Goal: Information Seeking & Learning: Learn about a topic

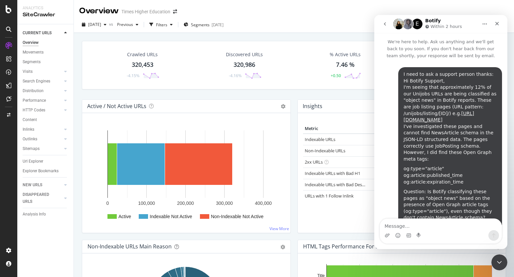
scroll to position [231, 0]
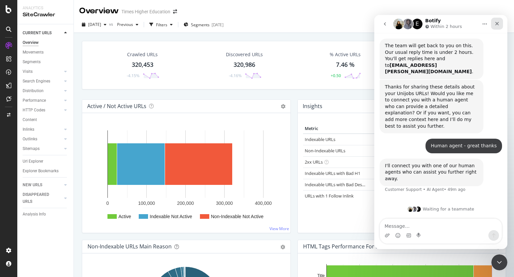
drag, startPoint x: 496, startPoint y: 25, endPoint x: 867, endPoint y: 36, distance: 371.3
click at [496, 25] on icon "Close" at bounding box center [497, 24] width 4 height 4
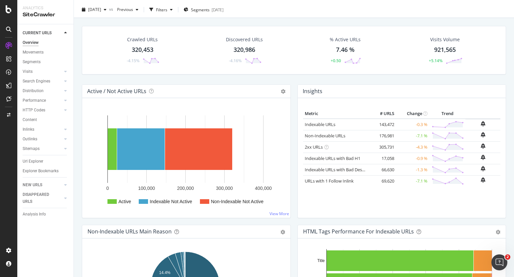
scroll to position [0, 0]
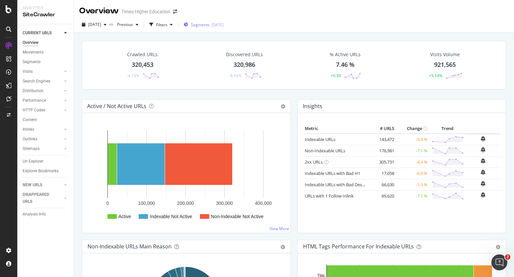
click at [210, 27] on span "Segments" at bounding box center [200, 25] width 19 height 6
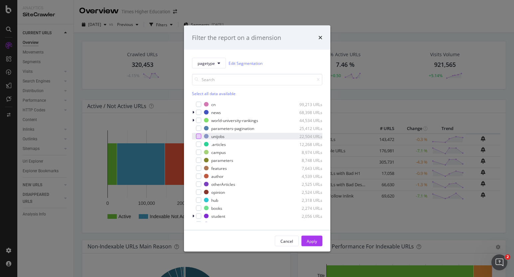
click at [199, 137] on div "modal" at bounding box center [198, 136] width 5 height 5
click at [308, 238] on div "Apply" at bounding box center [312, 241] width 10 height 6
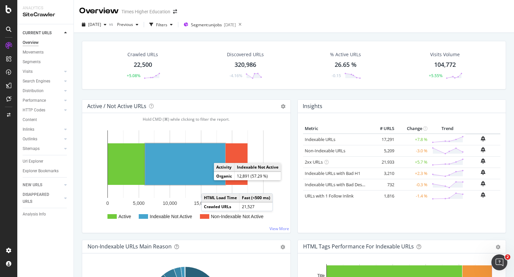
click at [186, 174] on rect "A chart." at bounding box center [185, 164] width 80 height 42
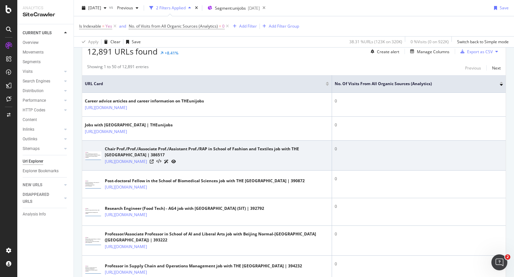
scroll to position [126, 0]
click at [154, 163] on icon at bounding box center [152, 161] width 4 height 4
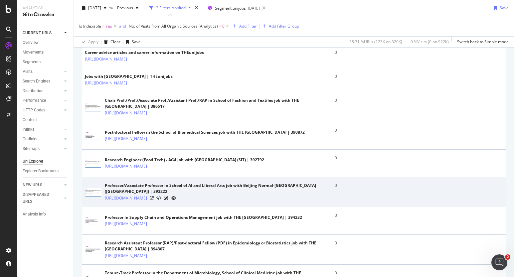
scroll to position [174, 0]
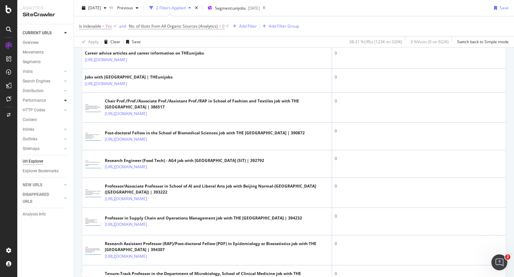
click at [65, 101] on icon at bounding box center [65, 100] width 3 height 4
click at [66, 90] on icon at bounding box center [65, 91] width 3 height 4
click at [67, 79] on div at bounding box center [65, 81] width 7 height 7
click at [52, 129] on div "Orphans Explorer" at bounding box center [41, 129] width 31 height 7
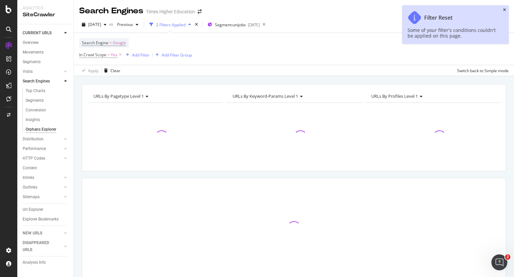
click at [505, 11] on icon "close toast" at bounding box center [504, 10] width 3 height 4
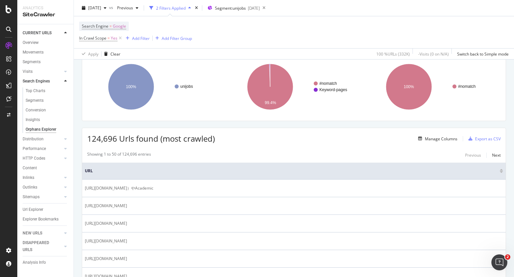
scroll to position [50, 0]
click at [434, 139] on div "Manage Columns" at bounding box center [441, 139] width 33 height 6
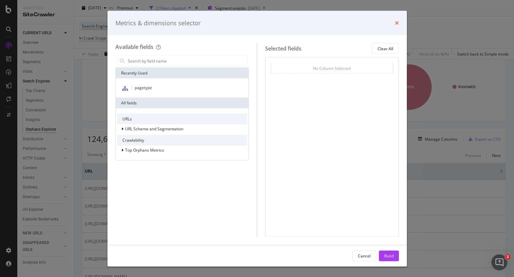
click at [397, 21] on icon "times" at bounding box center [397, 22] width 4 height 5
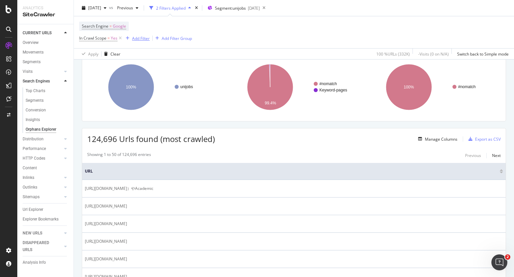
click at [139, 39] on div "Add Filter" at bounding box center [141, 38] width 18 height 6
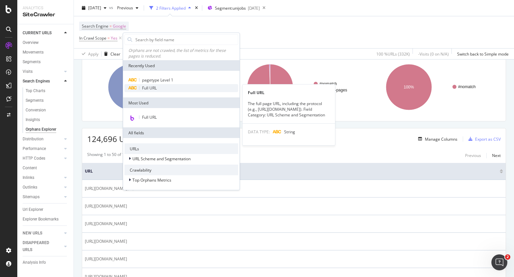
click at [145, 88] on span "Full URL" at bounding box center [149, 88] width 15 height 6
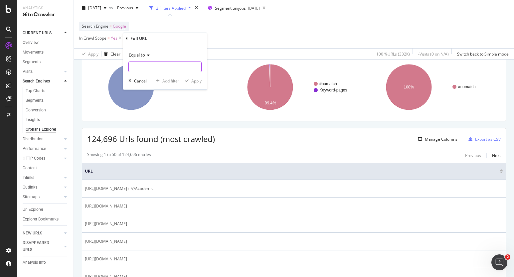
click at [136, 66] on input "text" at bounding box center [165, 67] width 72 height 11
paste input "[URL][DOMAIN_NAME]"
type input "[URL][DOMAIN_NAME]"
click at [195, 82] on div "Apply" at bounding box center [196, 81] width 10 height 6
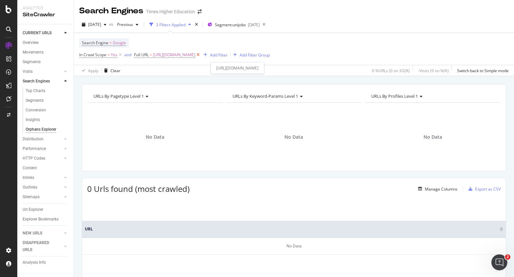
click at [201, 55] on icon at bounding box center [198, 55] width 6 height 7
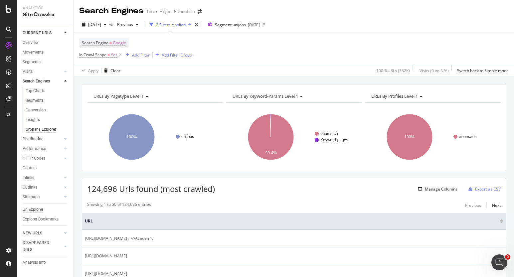
click at [32, 209] on div "Url Explorer" at bounding box center [33, 209] width 21 height 7
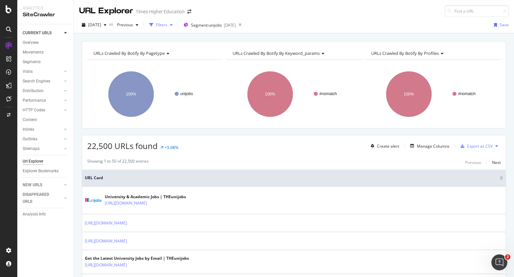
click at [167, 25] on div "Filters" at bounding box center [161, 25] width 11 height 6
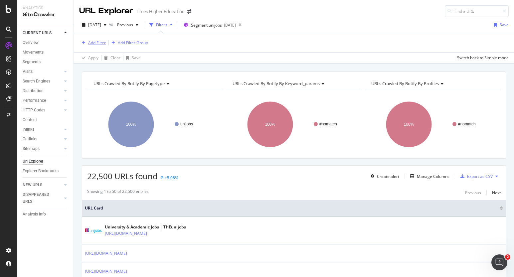
click at [98, 42] on div "Add Filter" at bounding box center [97, 43] width 18 height 6
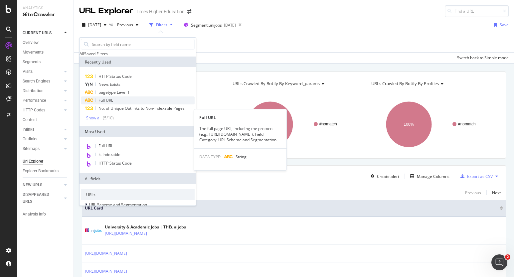
click at [104, 103] on span "Full URL" at bounding box center [105, 100] width 15 height 6
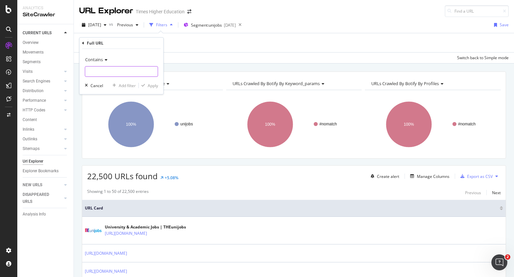
click at [93, 73] on input "text" at bounding box center [121, 71] width 72 height 11
paste input "[URL][DOMAIN_NAME]"
type input "[URL][DOMAIN_NAME]"
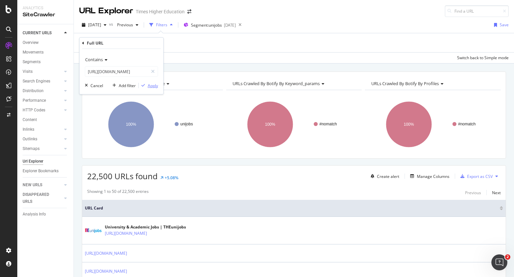
click at [154, 87] on div "Apply" at bounding box center [153, 86] width 10 height 6
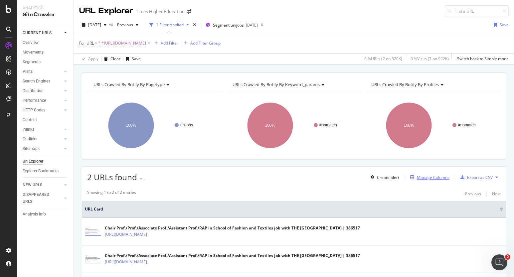
click at [422, 176] on div "Manage Columns" at bounding box center [433, 178] width 33 height 6
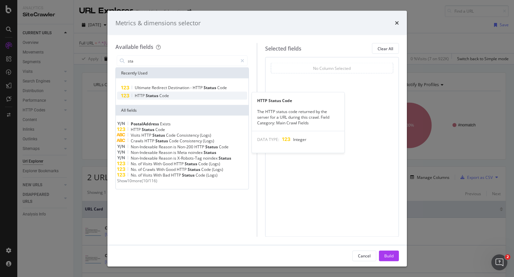
type input "sta"
click at [141, 96] on span "HTTP" at bounding box center [140, 96] width 11 height 6
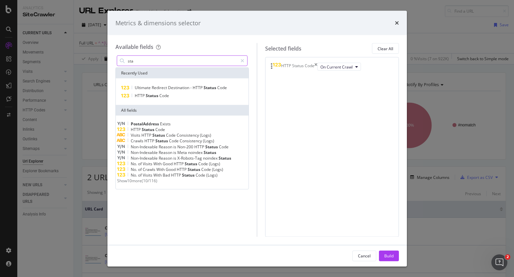
click at [138, 61] on input "sta" at bounding box center [182, 61] width 111 height 10
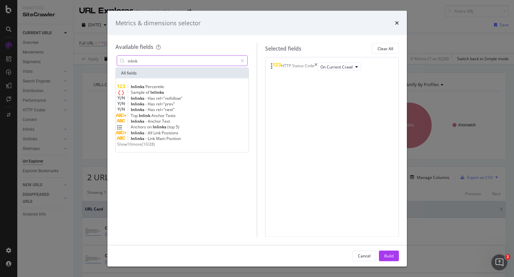
type input "inlink"
click at [142, 147] on span "Show 10 more" at bounding box center [129, 144] width 25 height 6
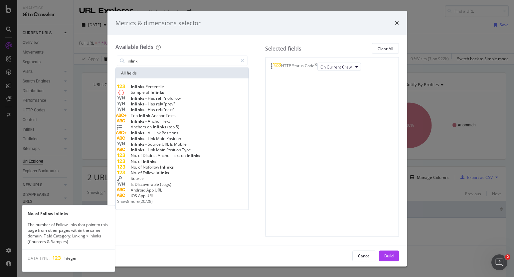
click at [152, 175] on span "Follow" at bounding box center [149, 173] width 13 height 6
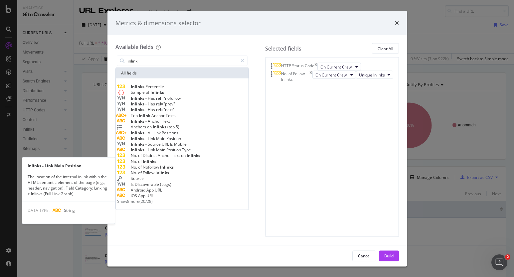
click at [156, 141] on span "Link" at bounding box center [152, 139] width 8 height 6
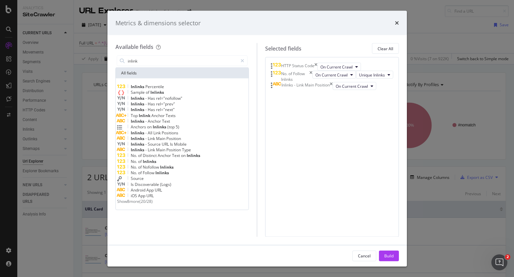
click at [157, 124] on span "Anchor" at bounding box center [155, 121] width 14 height 6
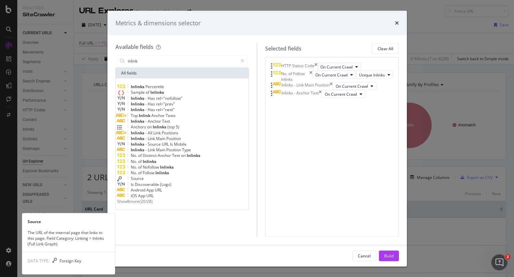
click at [143, 181] on span "Source" at bounding box center [137, 179] width 13 height 6
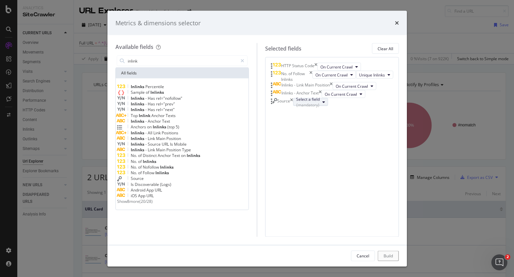
click at [296, 108] on div "Select a field (mandatory)" at bounding box center [308, 101] width 24 height 11
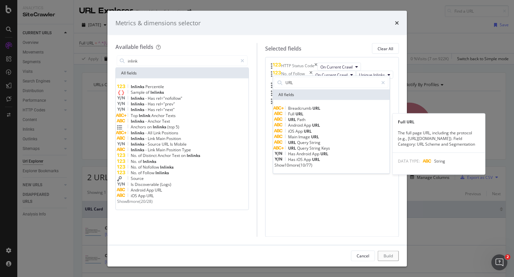
type input "URL"
click at [295, 111] on span "Full" at bounding box center [291, 114] width 7 height 6
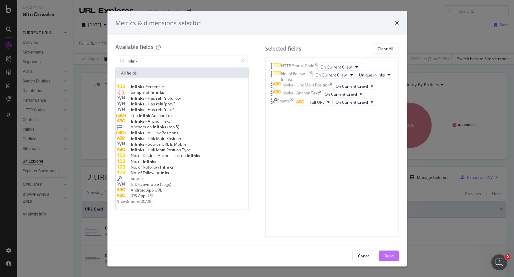
click at [391, 256] on div "Build" at bounding box center [388, 256] width 9 height 6
